Goal: Find specific page/section

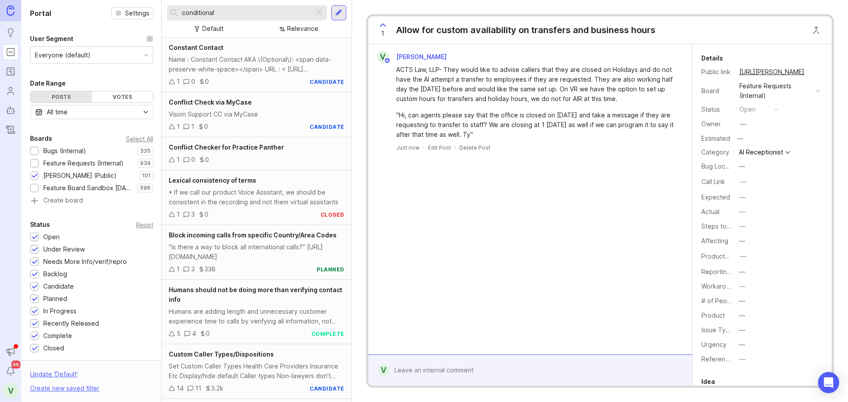
click at [502, 31] on div "Allow for custom availability on transfers and business hours" at bounding box center [525, 30] width 259 height 12
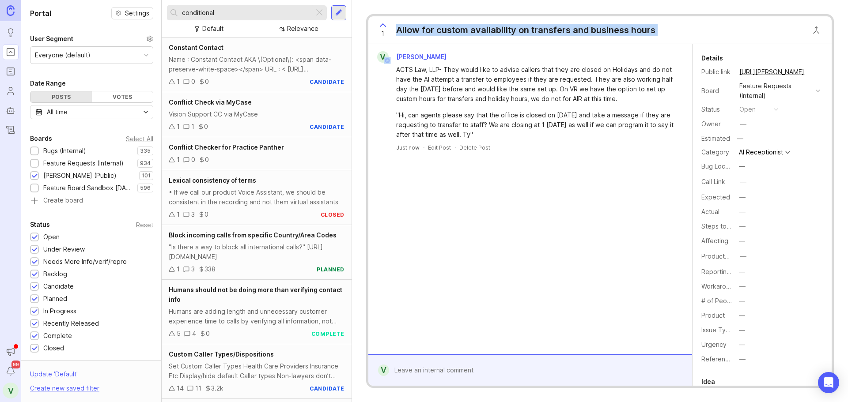
click at [502, 31] on div "Allow for custom availability on transfers and business hours" at bounding box center [525, 30] width 259 height 12
copy div "Allow for custom availability on transfers and business hours V"
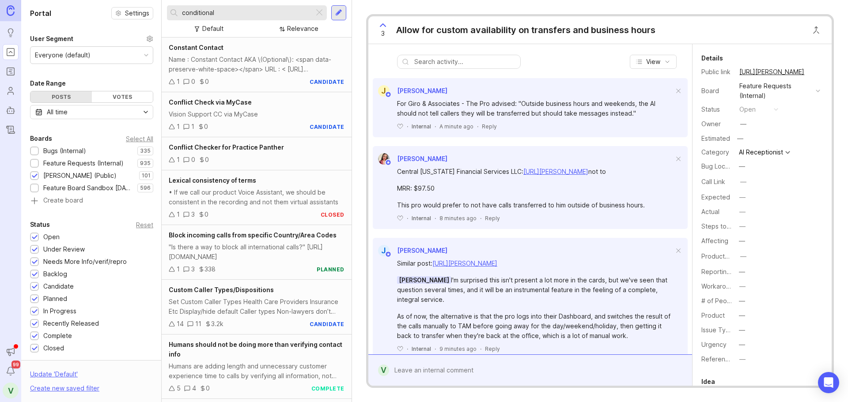
scroll to position [140, 0]
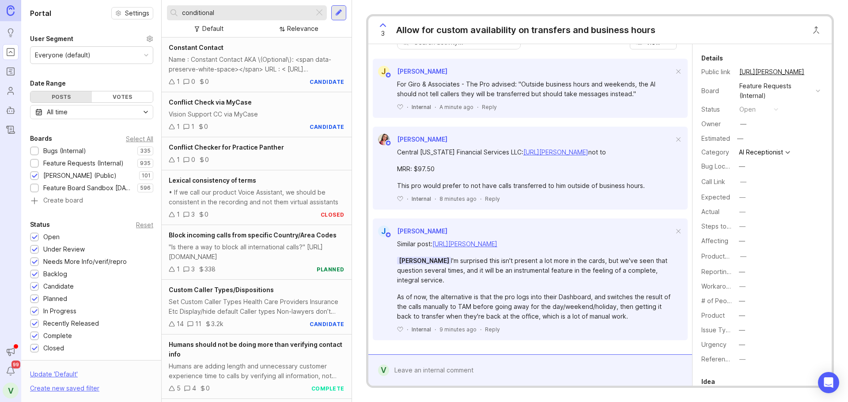
click at [497, 240] on link "[URL][PERSON_NAME]" at bounding box center [464, 244] width 65 height 8
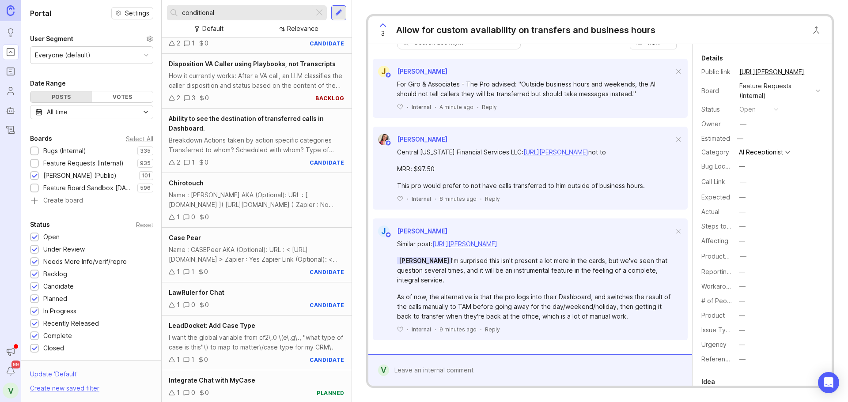
scroll to position [1253, 0]
